Goal: Information Seeking & Learning: Learn about a topic

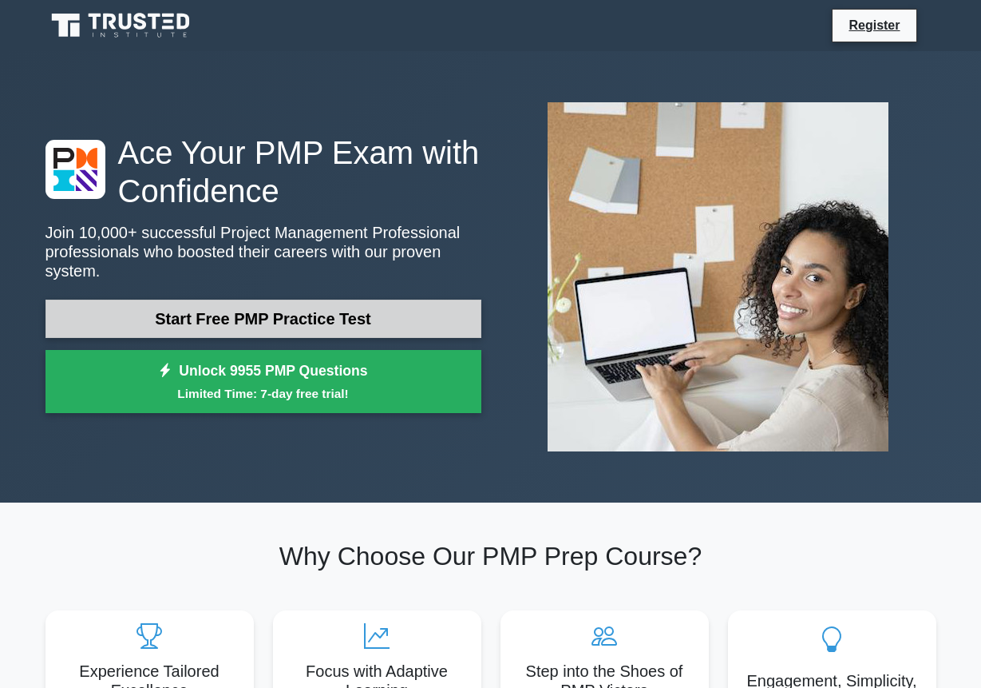
click at [314, 315] on link "Start Free PMP Practice Test" at bounding box center [264, 318] width 436 height 38
